Goal: Transaction & Acquisition: Purchase product/service

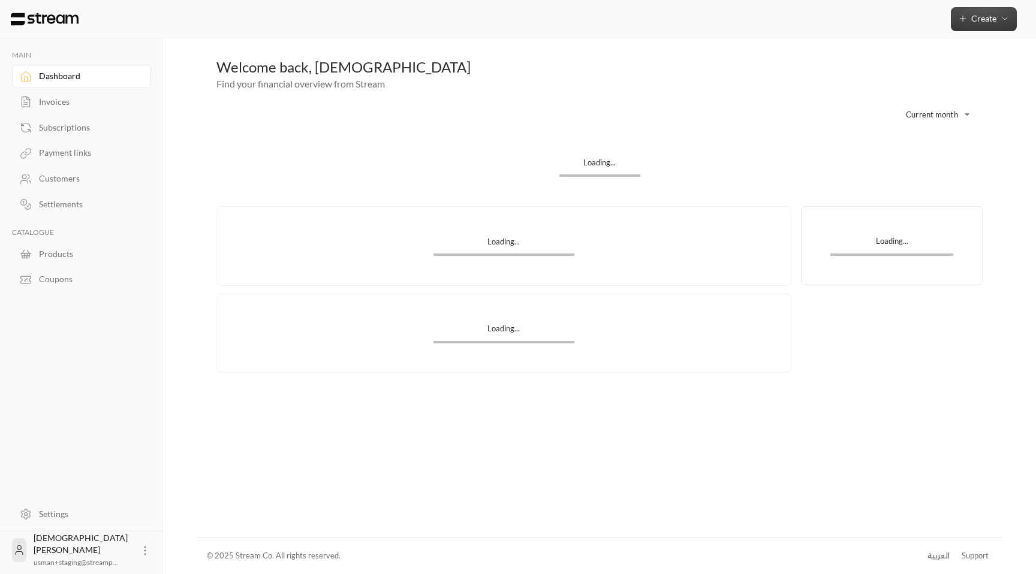
click at [974, 18] on span "Create" at bounding box center [983, 18] width 25 height 10
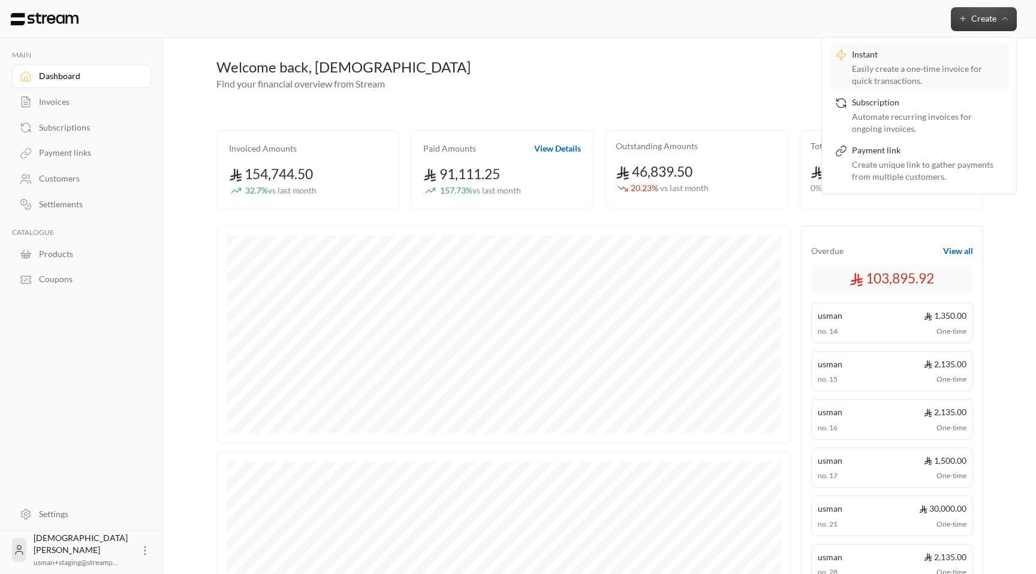
click at [905, 59] on div "Instant" at bounding box center [927, 56] width 151 height 14
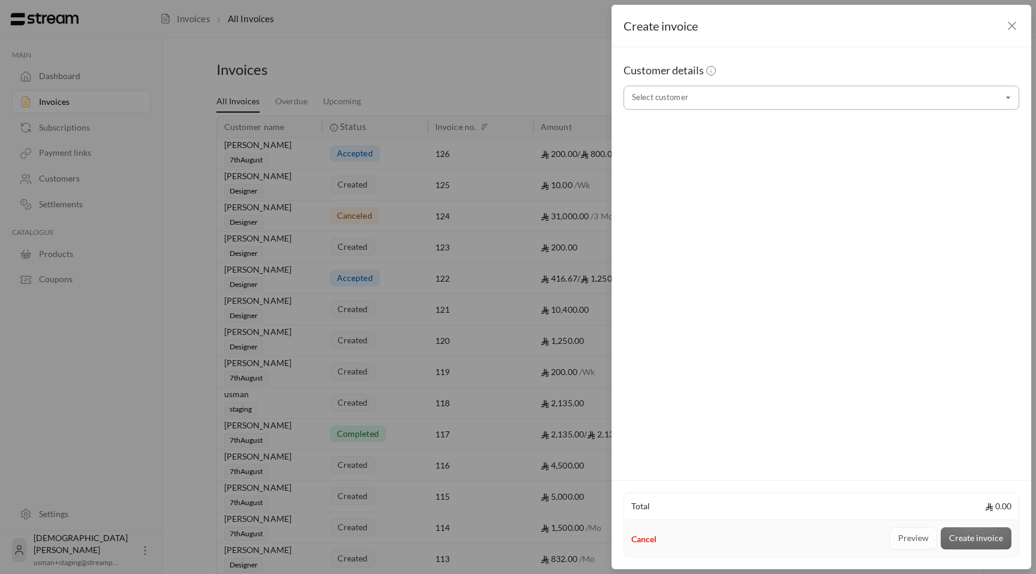
click at [749, 104] on input "Select customer" at bounding box center [822, 98] width 396 height 21
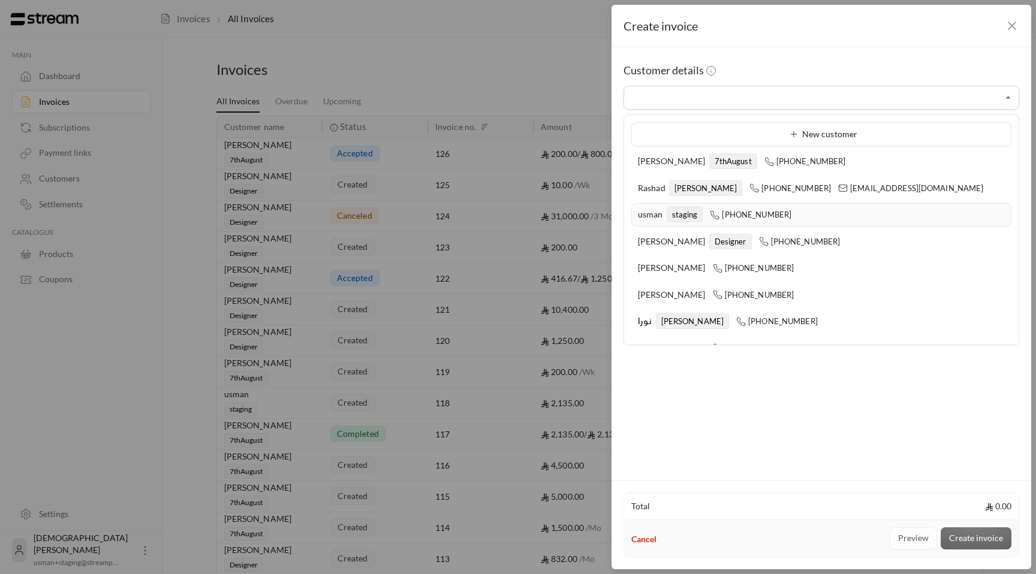
click at [706, 214] on div "usman staging [PHONE_NUMBER]" at bounding box center [821, 215] width 367 height 13
type input "**********"
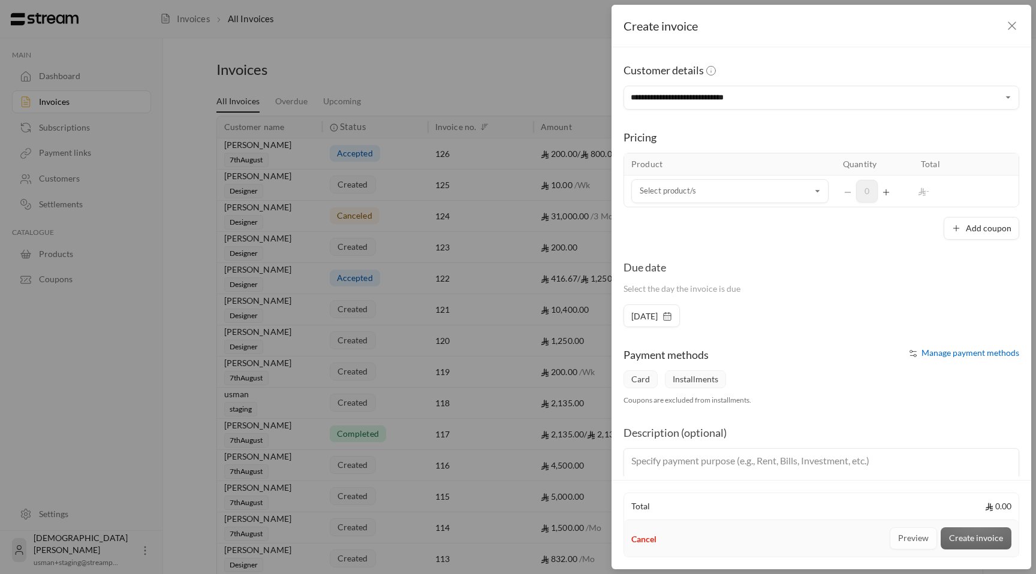
click at [722, 203] on td "Select product/s Select product/s" at bounding box center [730, 191] width 212 height 31
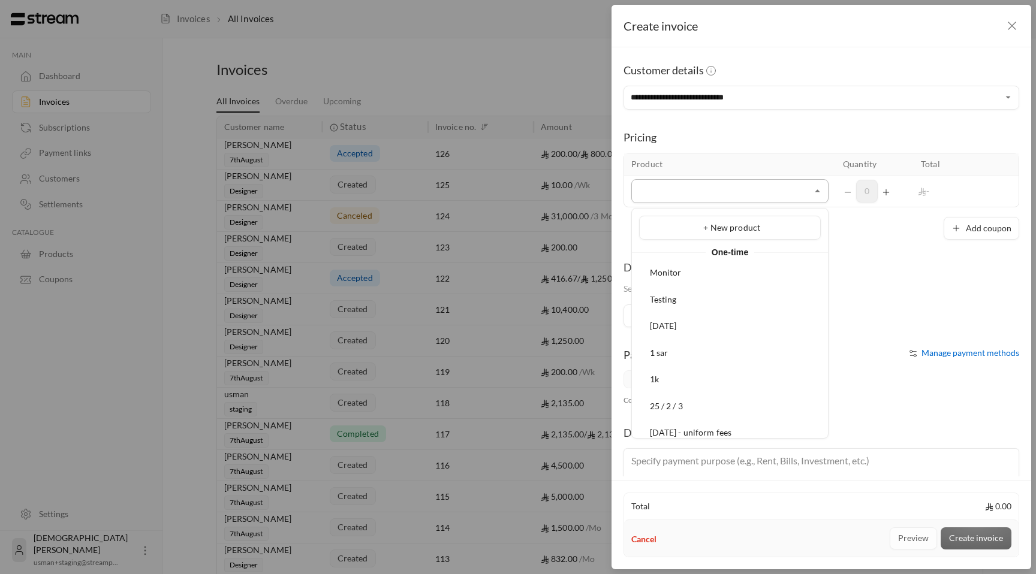
click at [735, 185] on input "Select customer" at bounding box center [729, 191] width 197 height 21
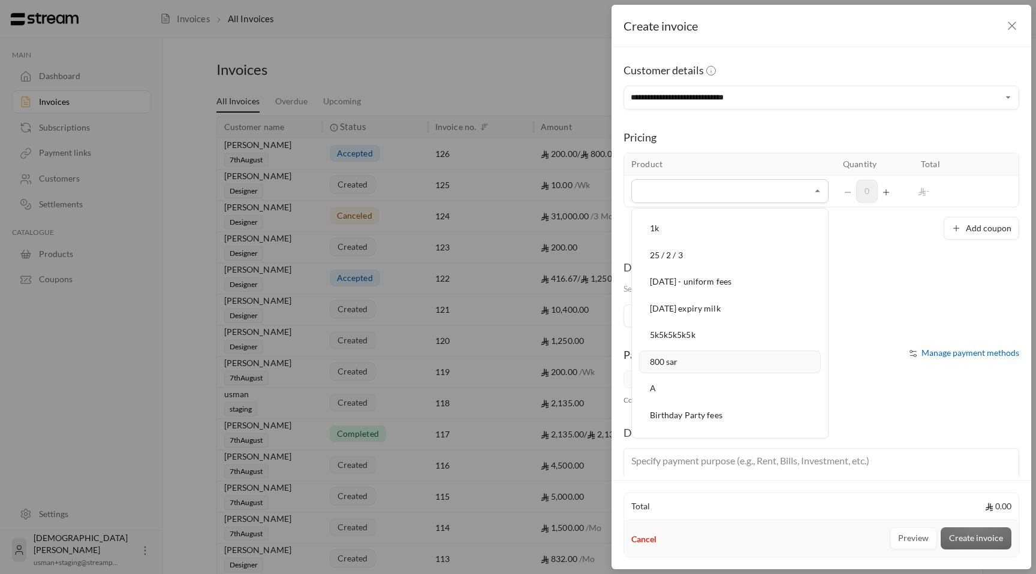
click at [712, 357] on div "800 sar" at bounding box center [730, 362] width 168 height 13
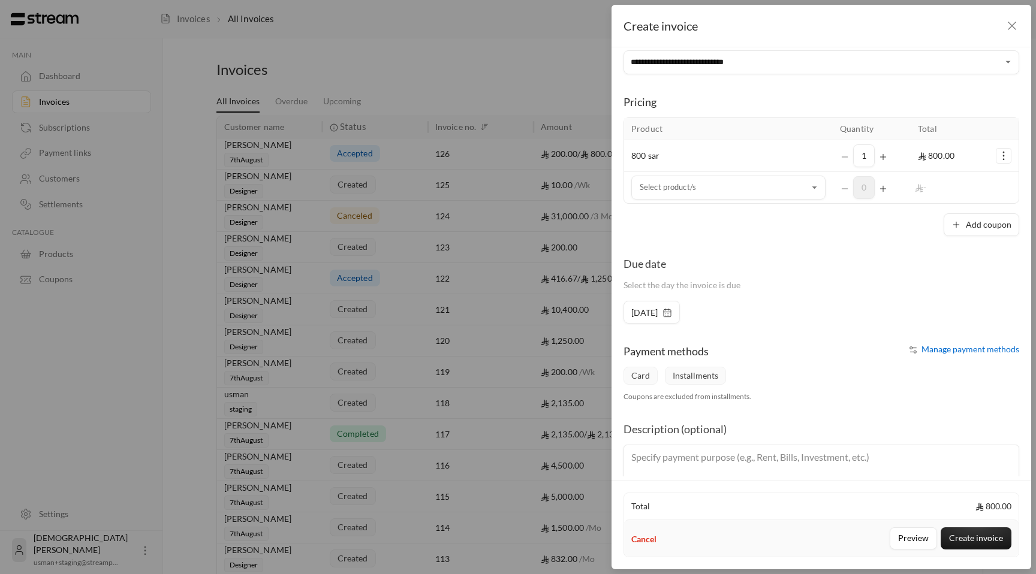
scroll to position [0, 0]
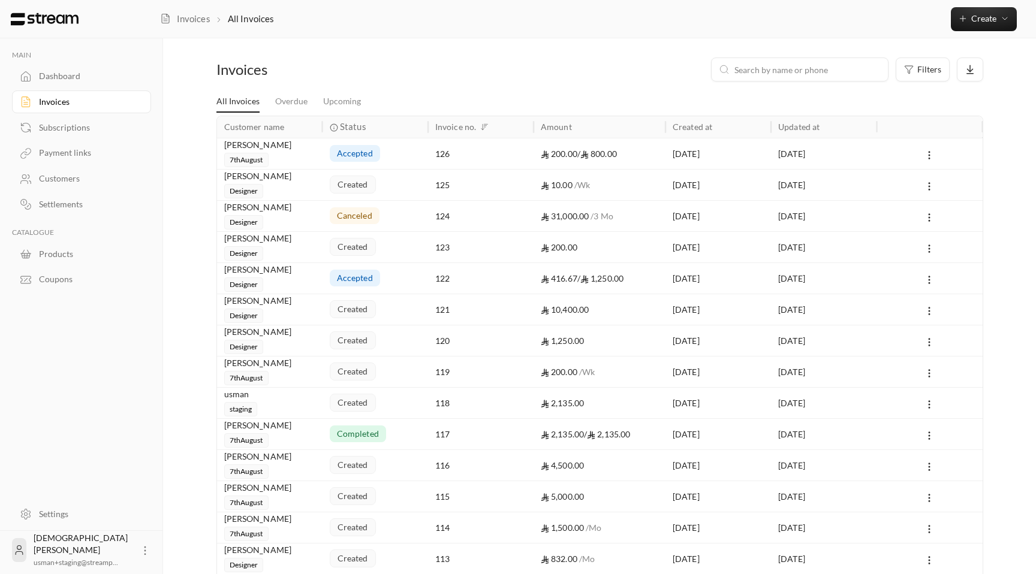
click at [71, 511] on div "Settings" at bounding box center [87, 514] width 97 height 12
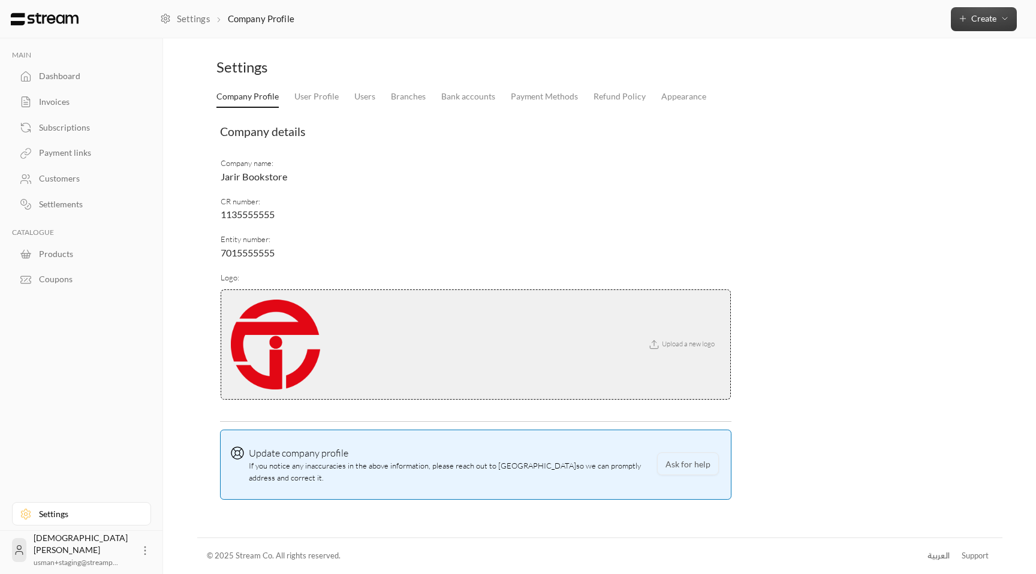
click at [998, 23] on span "Create" at bounding box center [984, 18] width 52 height 10
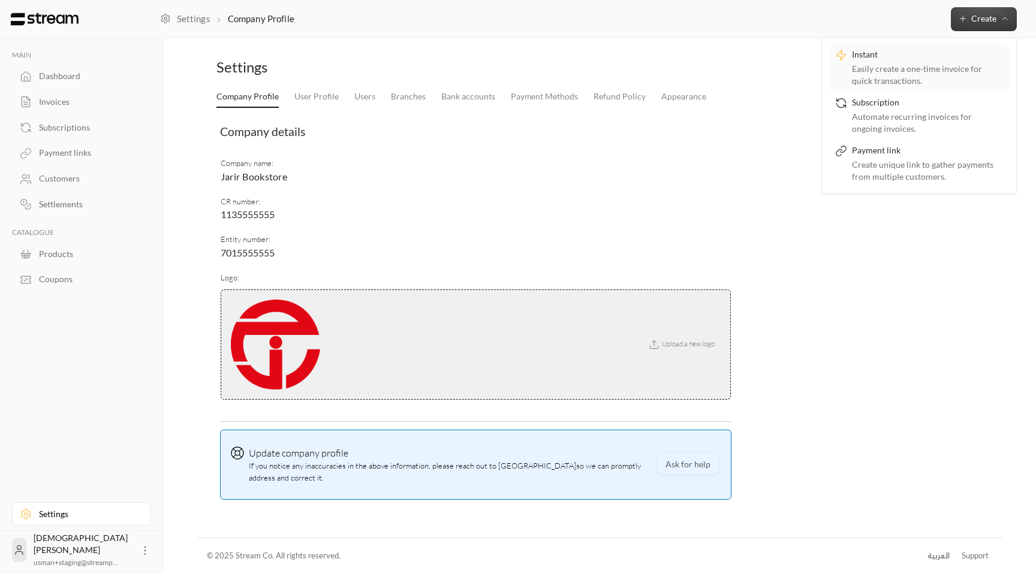
click at [914, 79] on div "Easily create a one-time invoice for quick transactions." at bounding box center [927, 75] width 151 height 24
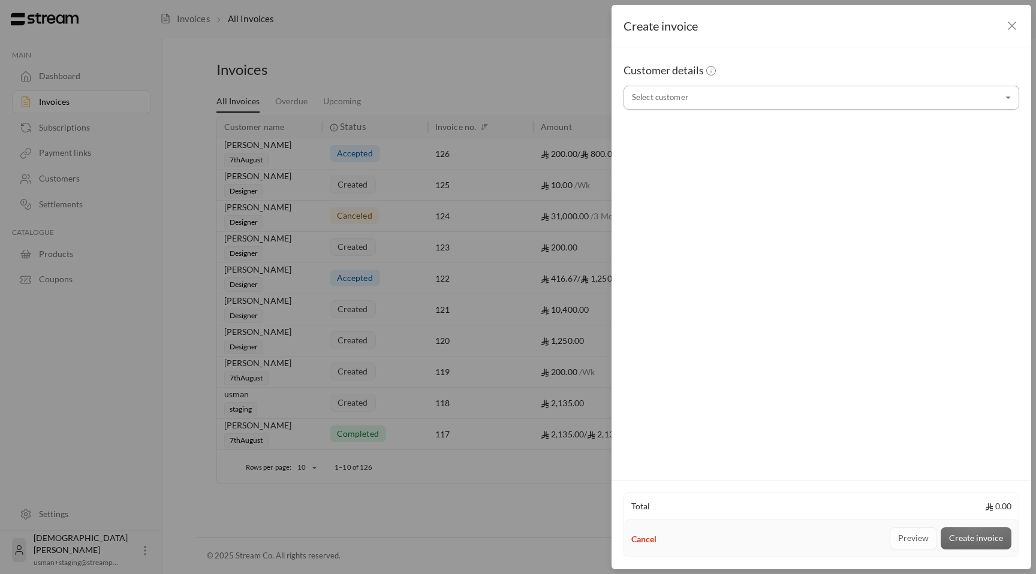
click at [768, 99] on input "Select customer" at bounding box center [822, 98] width 396 height 21
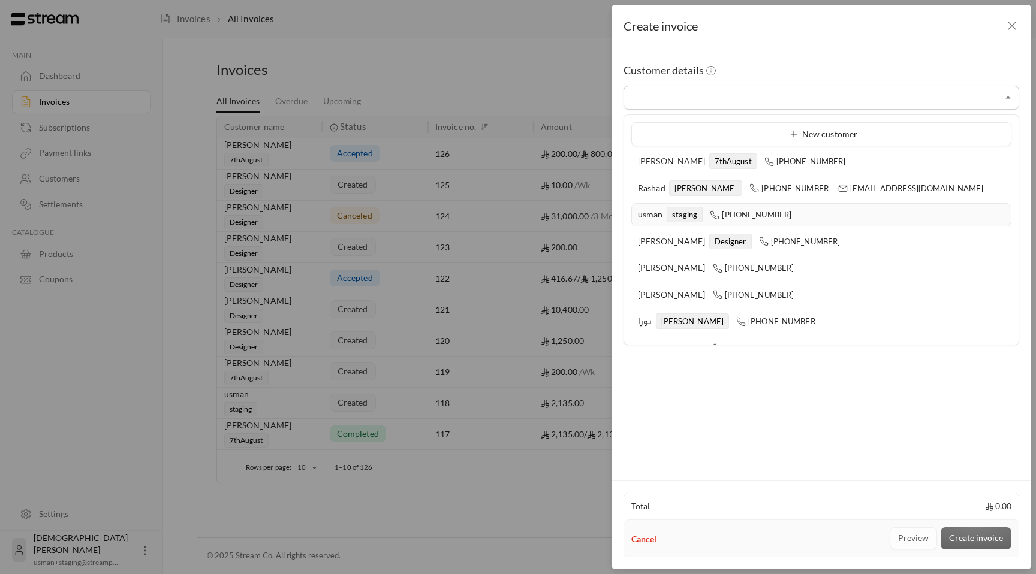
click at [717, 218] on icon at bounding box center [715, 215] width 10 height 10
type input "**********"
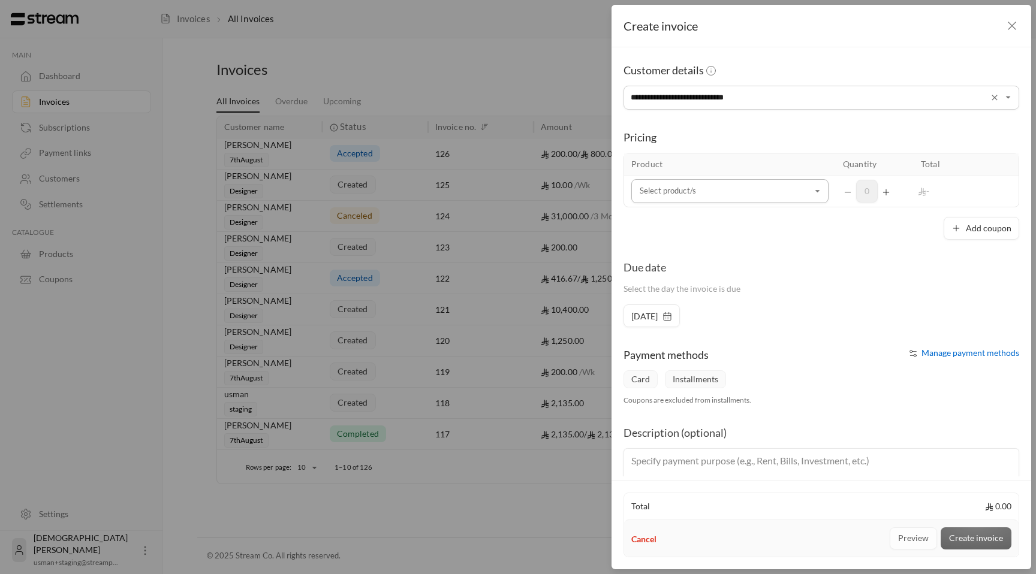
click at [716, 203] on div "Select product/s" at bounding box center [729, 191] width 197 height 24
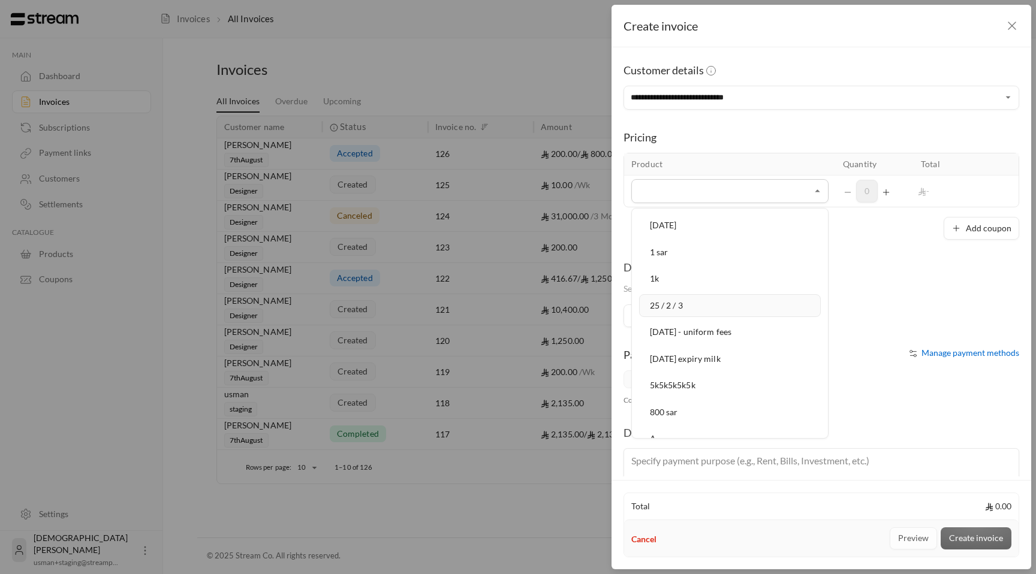
scroll to position [107, 0]
click at [697, 403] on div "800 sar" at bounding box center [730, 406] width 168 height 13
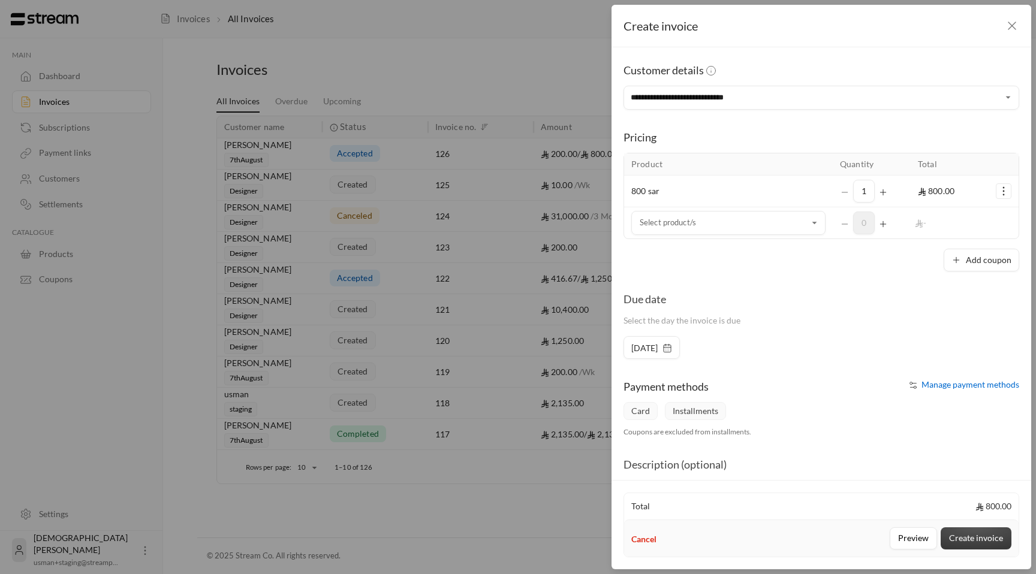
click at [968, 534] on button "Create invoice" at bounding box center [976, 539] width 71 height 22
